Goal: Find contact information: Find contact information

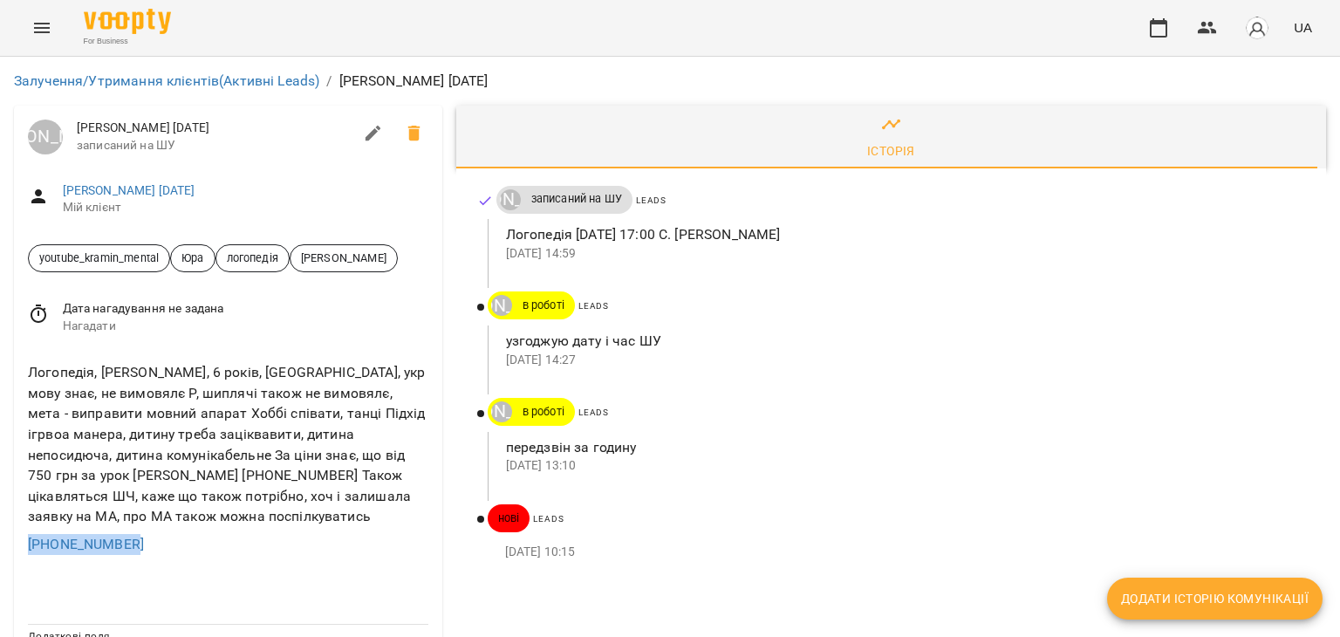
drag, startPoint x: 196, startPoint y: 572, endPoint x: 3, endPoint y: 569, distance: 193.7
copy link "+380976014674"
click at [234, 172] on div "Галина Логопедія 18.09.25 Мій клієнт" at bounding box center [228, 199] width 428 height 62
drag, startPoint x: 77, startPoint y: 125, endPoint x: 178, endPoint y: 127, distance: 101.2
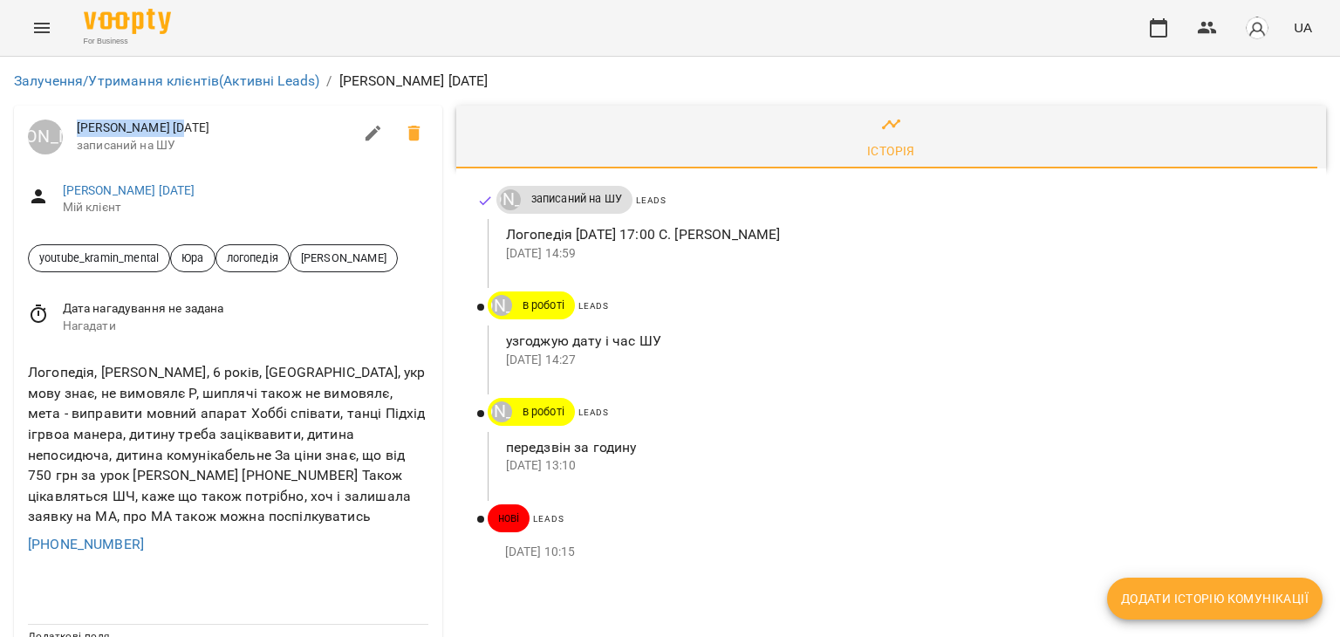
click at [178, 127] on span "Галина Логопедія 18.09.25" at bounding box center [215, 128] width 276 height 17
copy span "Галина Логопедія"
click at [174, 485] on div "Логопедія, Соломія, 6 років, Україна, укр мову знає, не вимовялє Р, шиплячі так…" at bounding box center [227, 445] width 407 height 172
